Goal: Check status: Check status

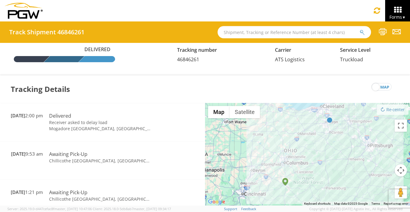
click at [242, 36] on input "text" at bounding box center [293, 32] width 153 height 12
click at [360, 33] on icon "submit" at bounding box center [361, 33] width 5 height 6
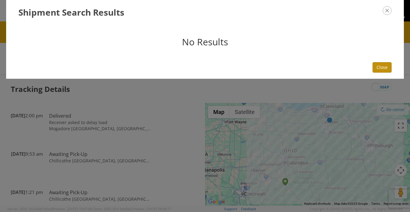
click at [381, 70] on button "Close" at bounding box center [381, 67] width 19 height 10
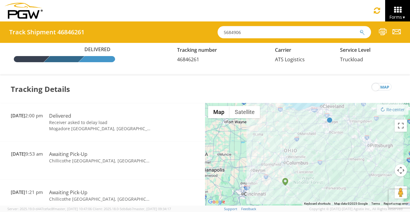
click at [235, 32] on input "5684906" at bounding box center [293, 32] width 153 height 12
type input "56849906"
click at [361, 33] on icon "submit" at bounding box center [361, 33] width 5 height 6
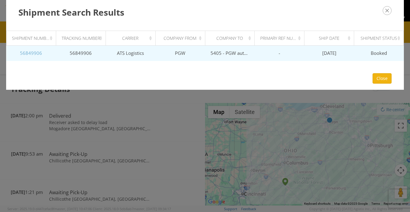
click at [34, 54] on link "56849906" at bounding box center [31, 53] width 22 height 6
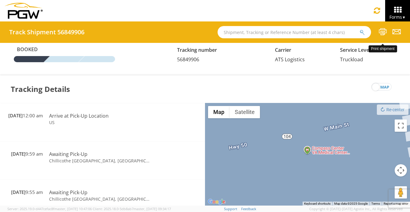
click at [379, 34] on icon at bounding box center [382, 32] width 8 height 8
